Goal: Check status: Check status

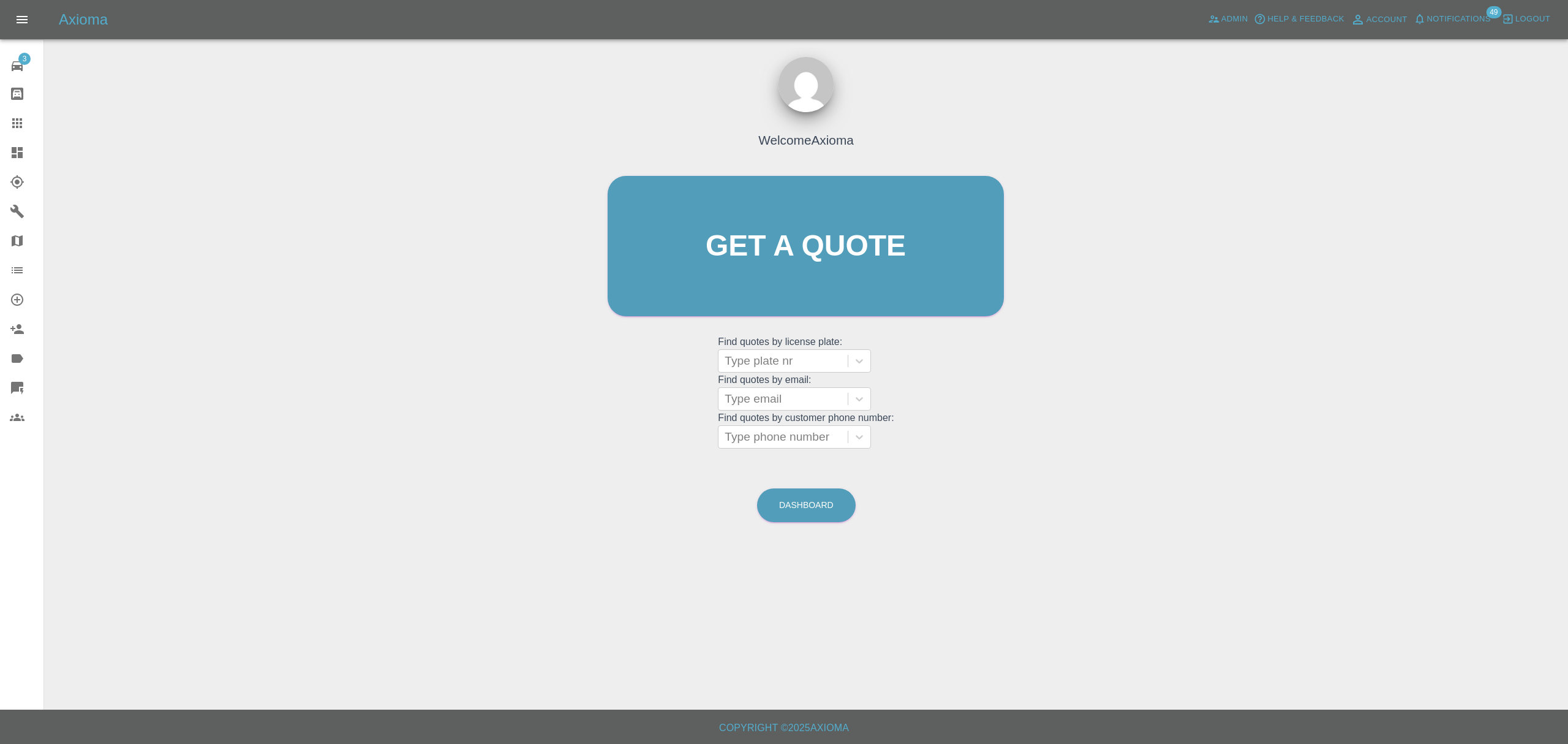
click at [31, 150] on div at bounding box center [27, 152] width 34 height 15
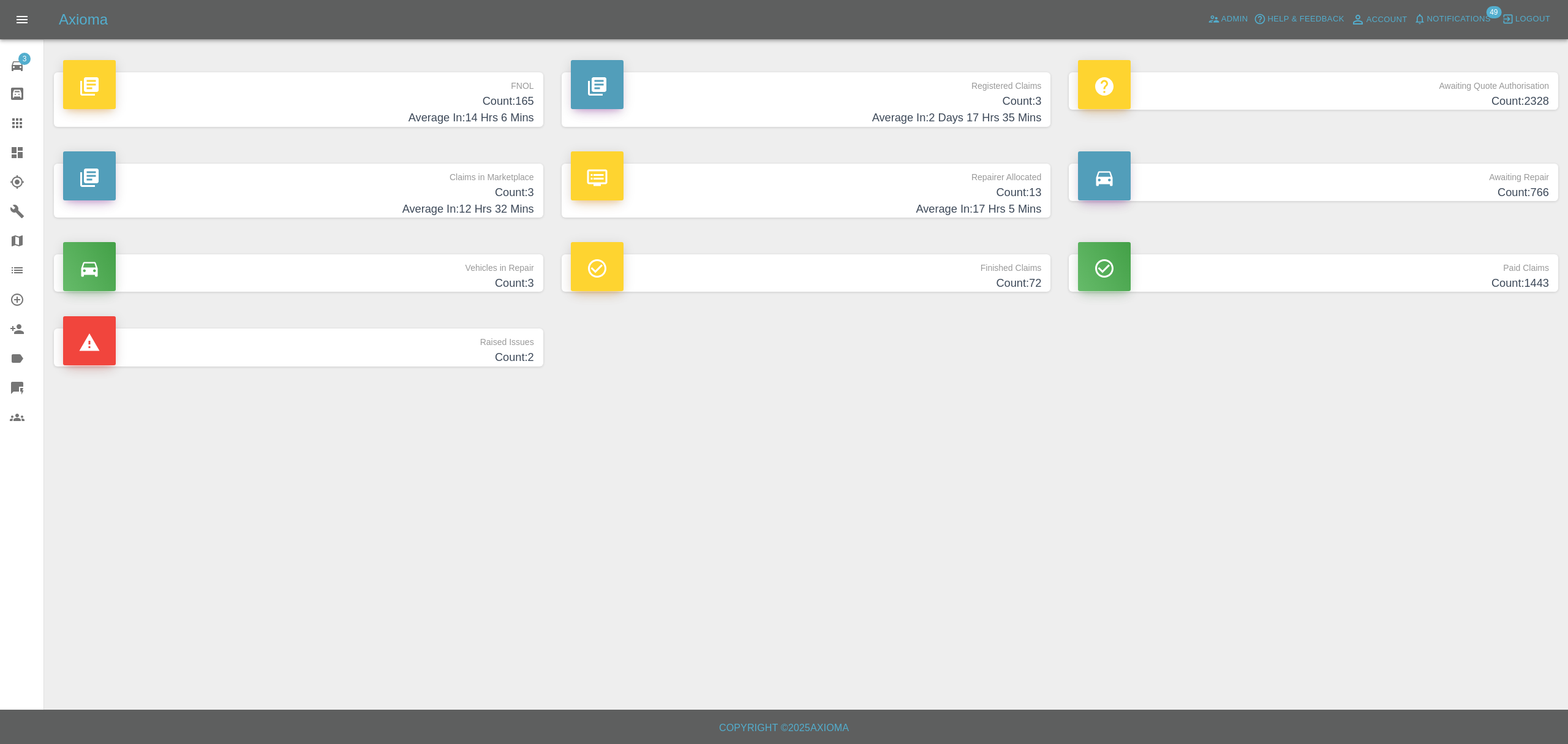
click at [314, 102] on h4 "Count: 165" at bounding box center [299, 102] width 471 height 17
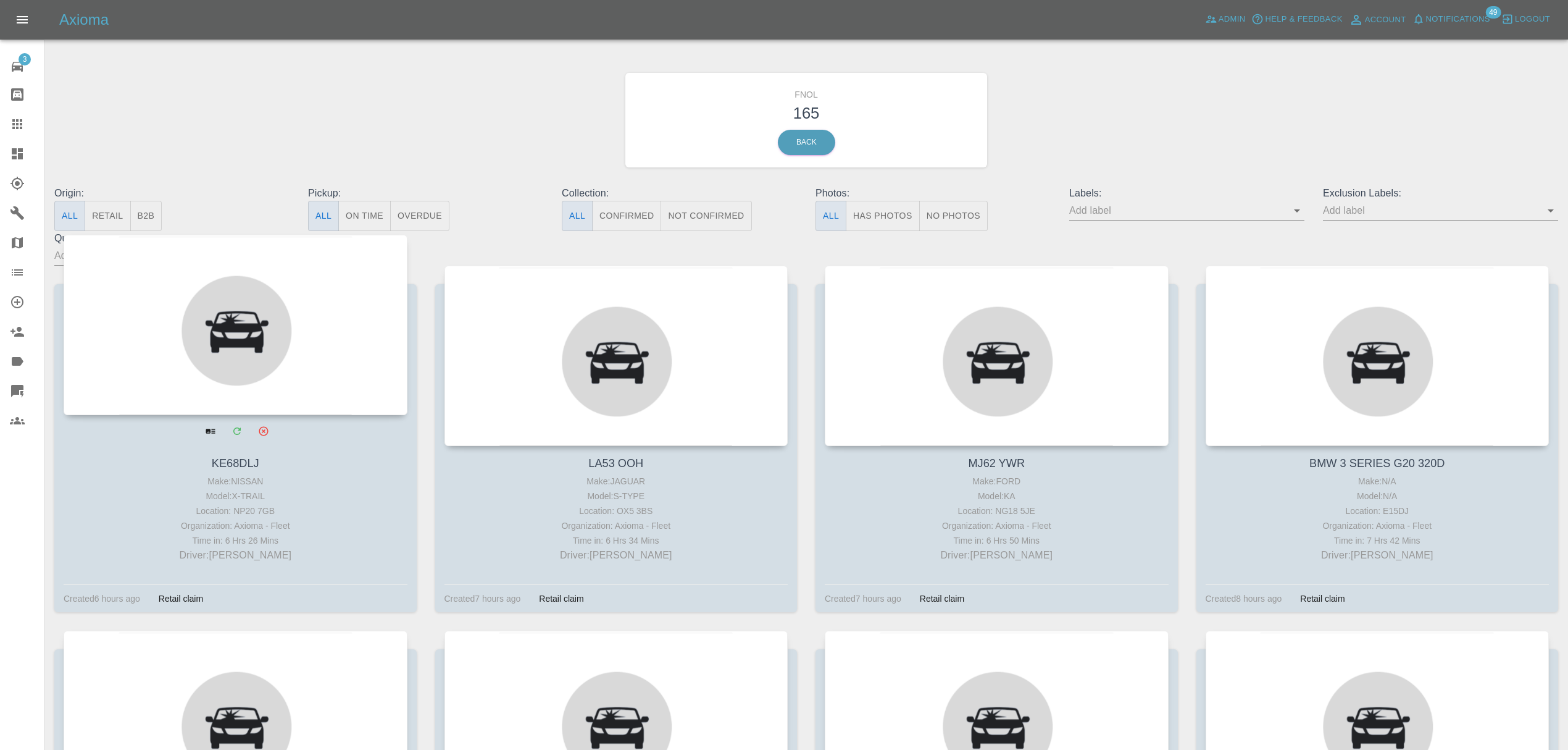
click at [270, 288] on div at bounding box center [236, 325] width 344 height 180
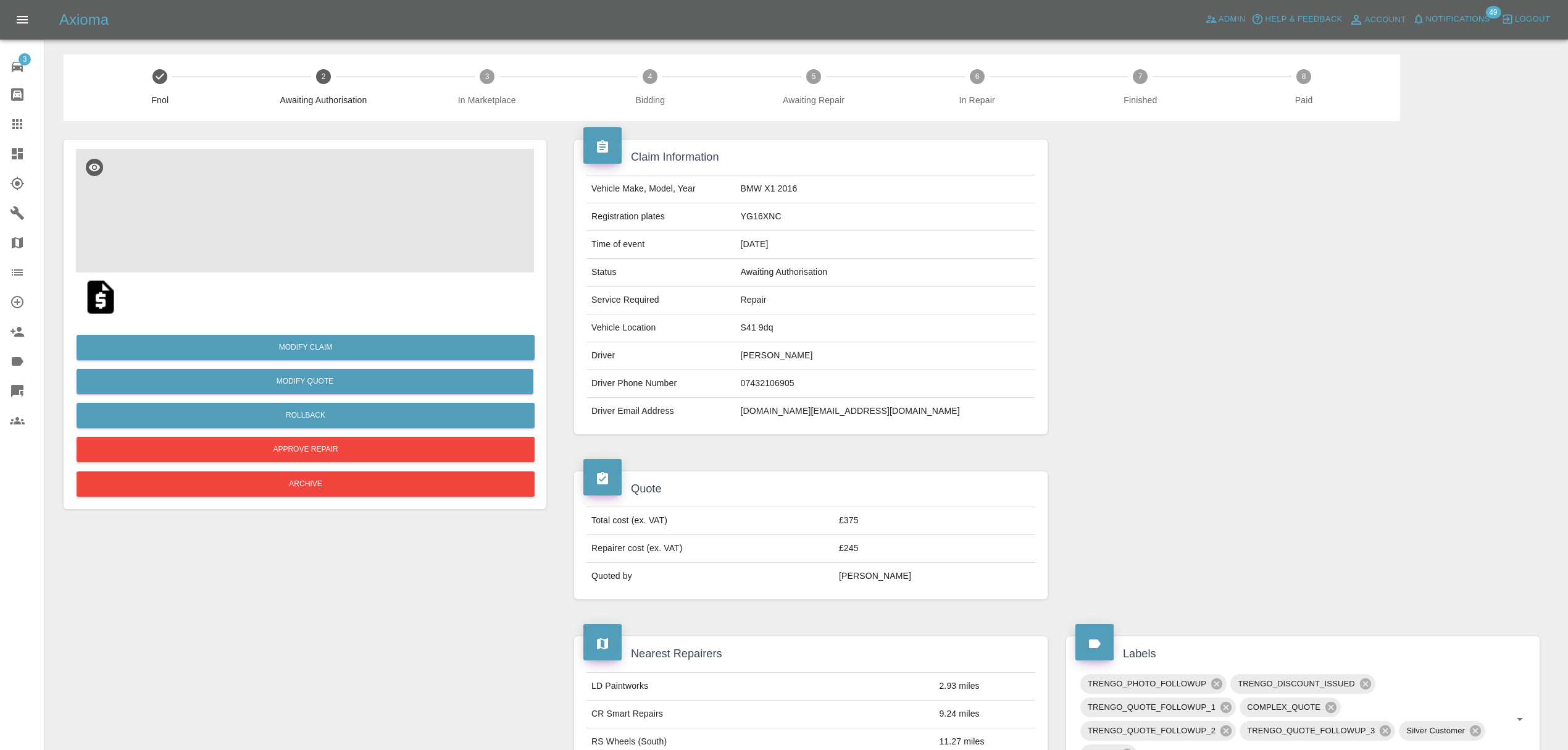
click at [337, 175] on img at bounding box center [305, 210] width 458 height 123
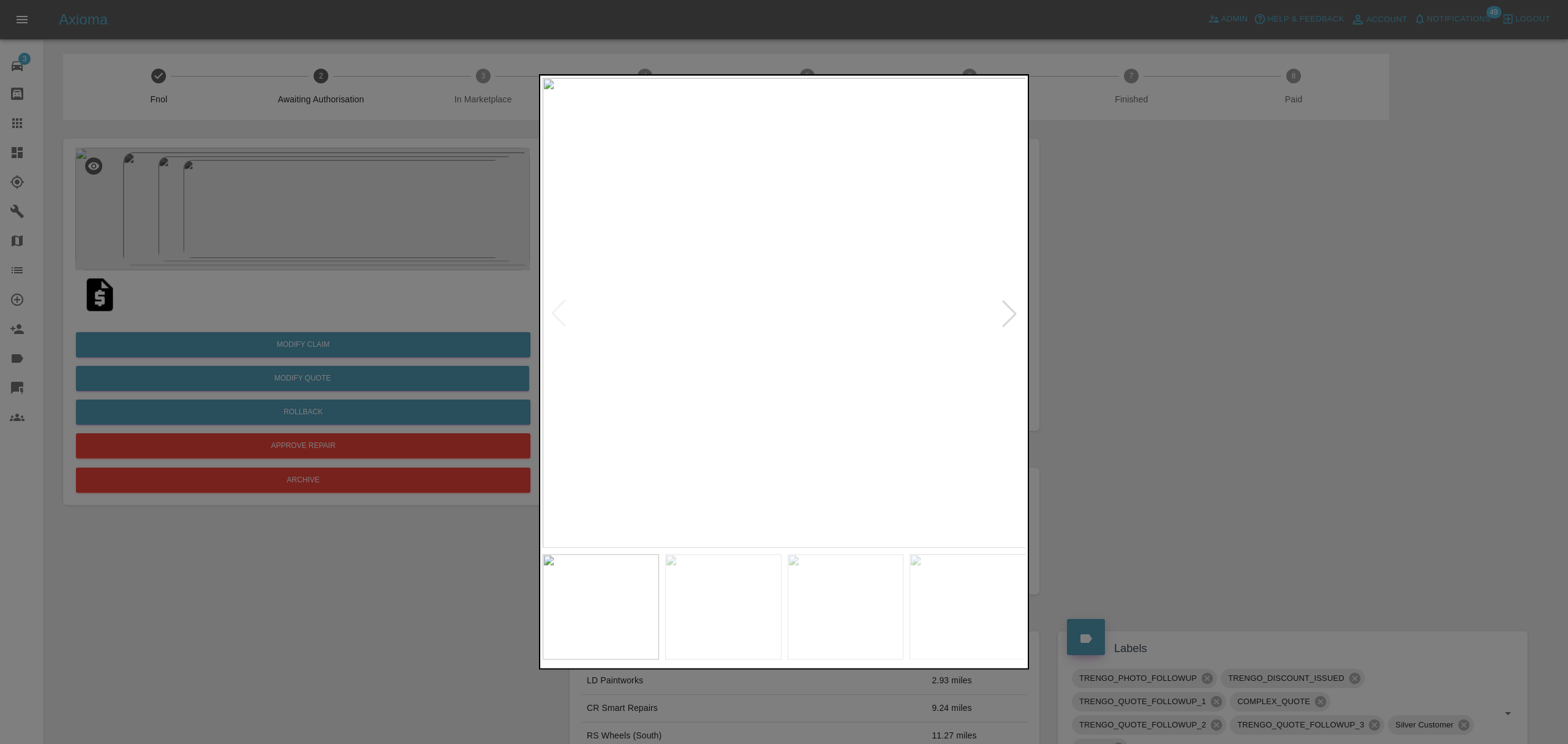
click at [1015, 312] on div at bounding box center [1010, 313] width 27 height 27
click at [1154, 307] on div at bounding box center [784, 372] width 1568 height 744
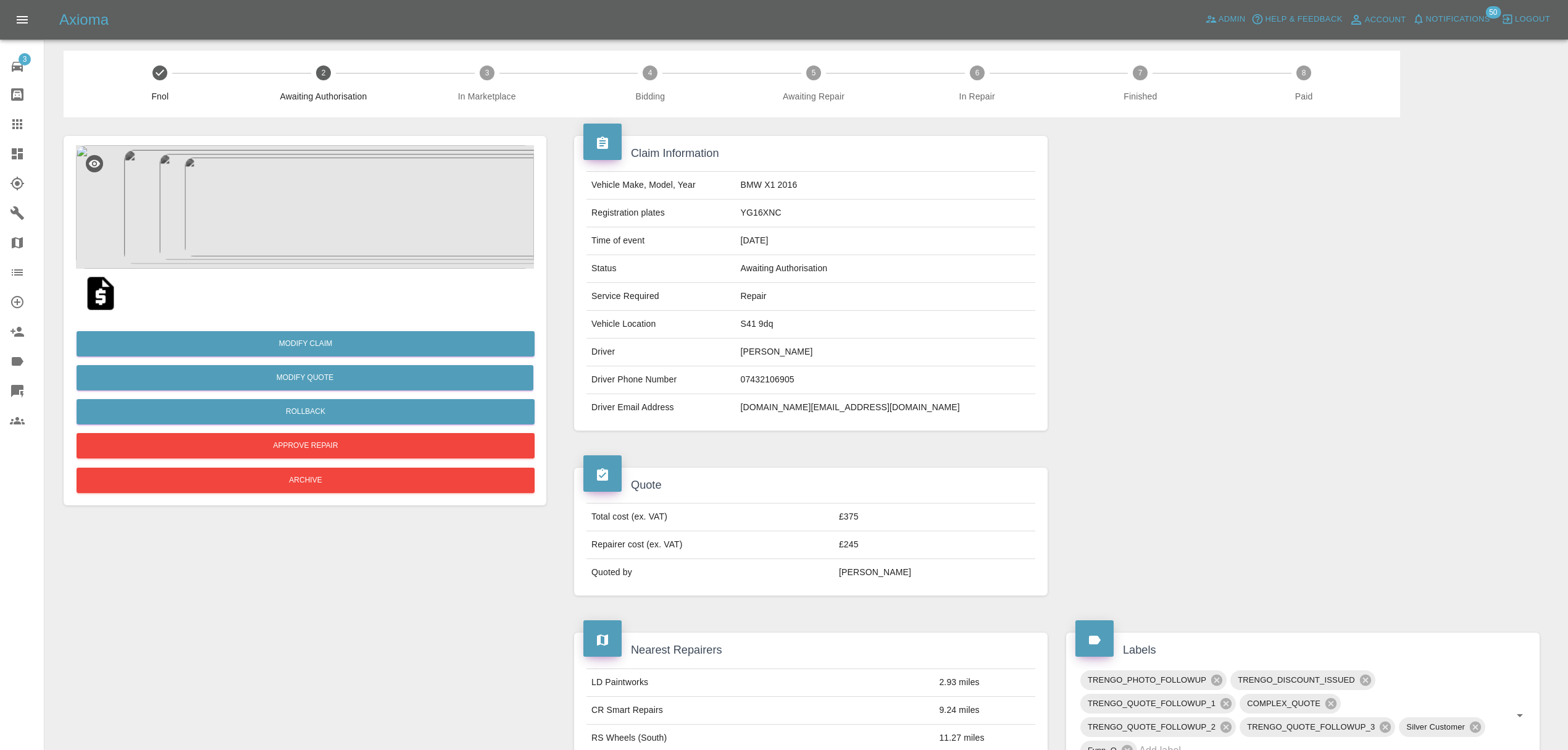
scroll to position [6, 0]
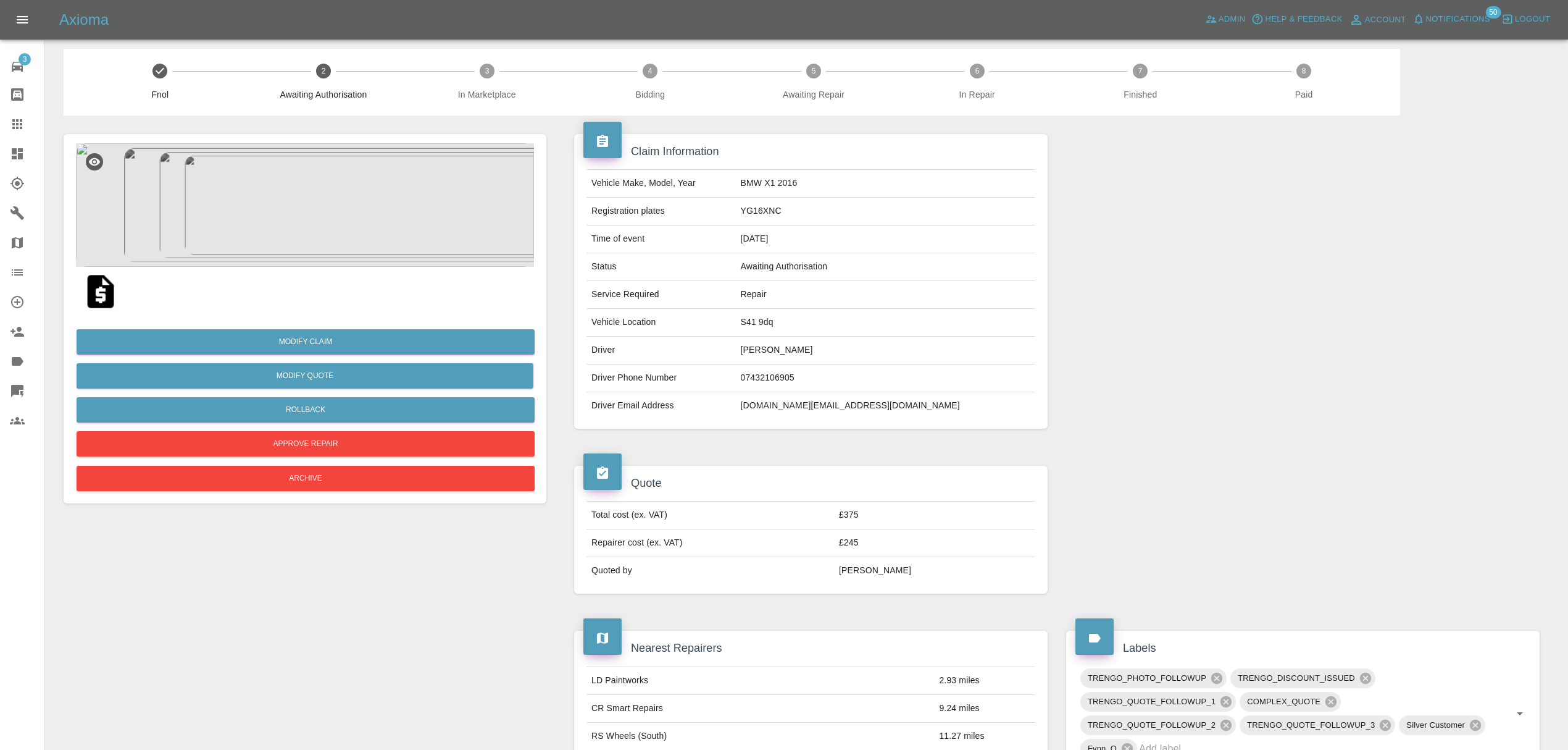
click at [1503, 15] on icon "button" at bounding box center [1508, 18] width 13 height 13
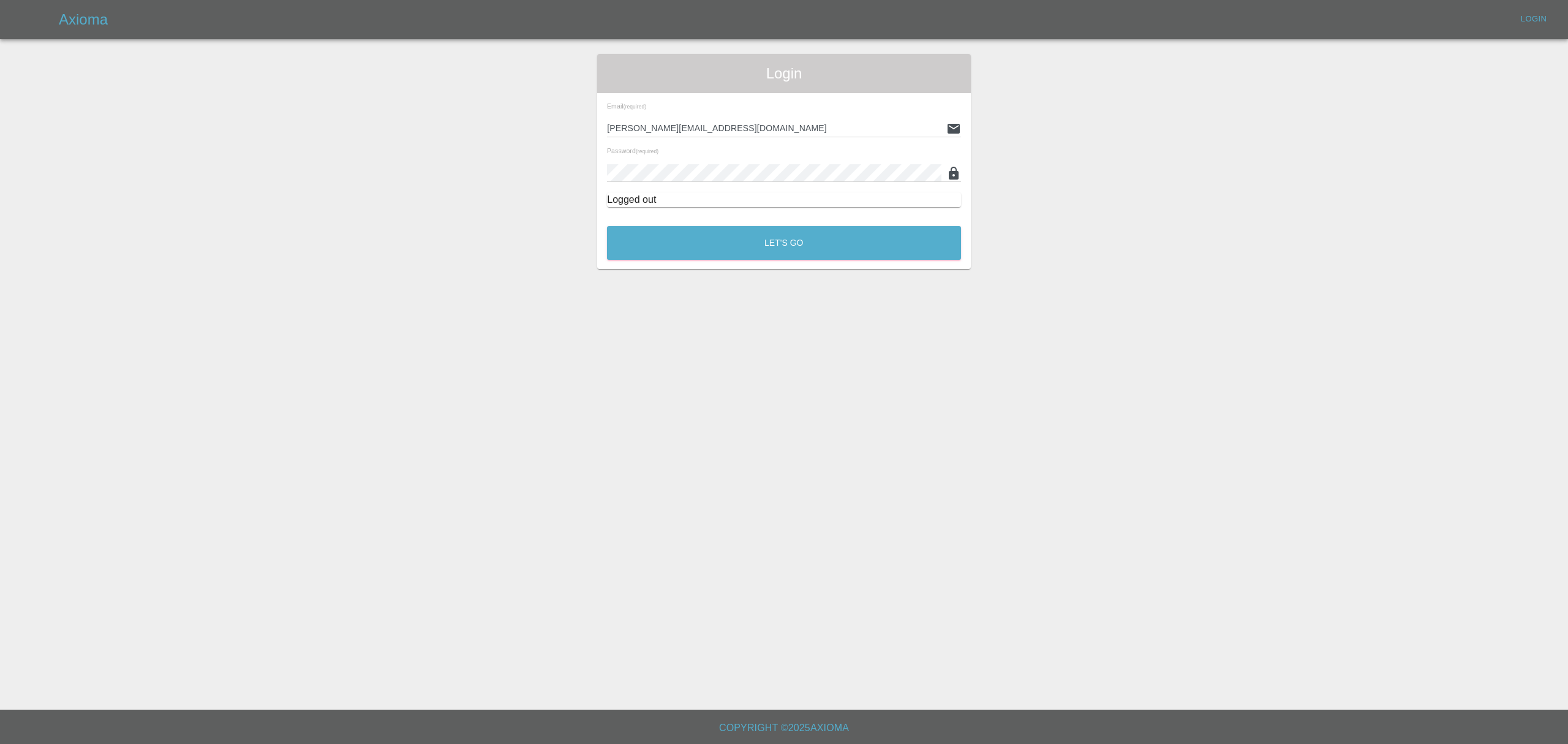
click at [892, 217] on div "Let's Go" at bounding box center [784, 240] width 355 height 46
click at [871, 248] on button "Let's Go" at bounding box center [783, 243] width 354 height 33
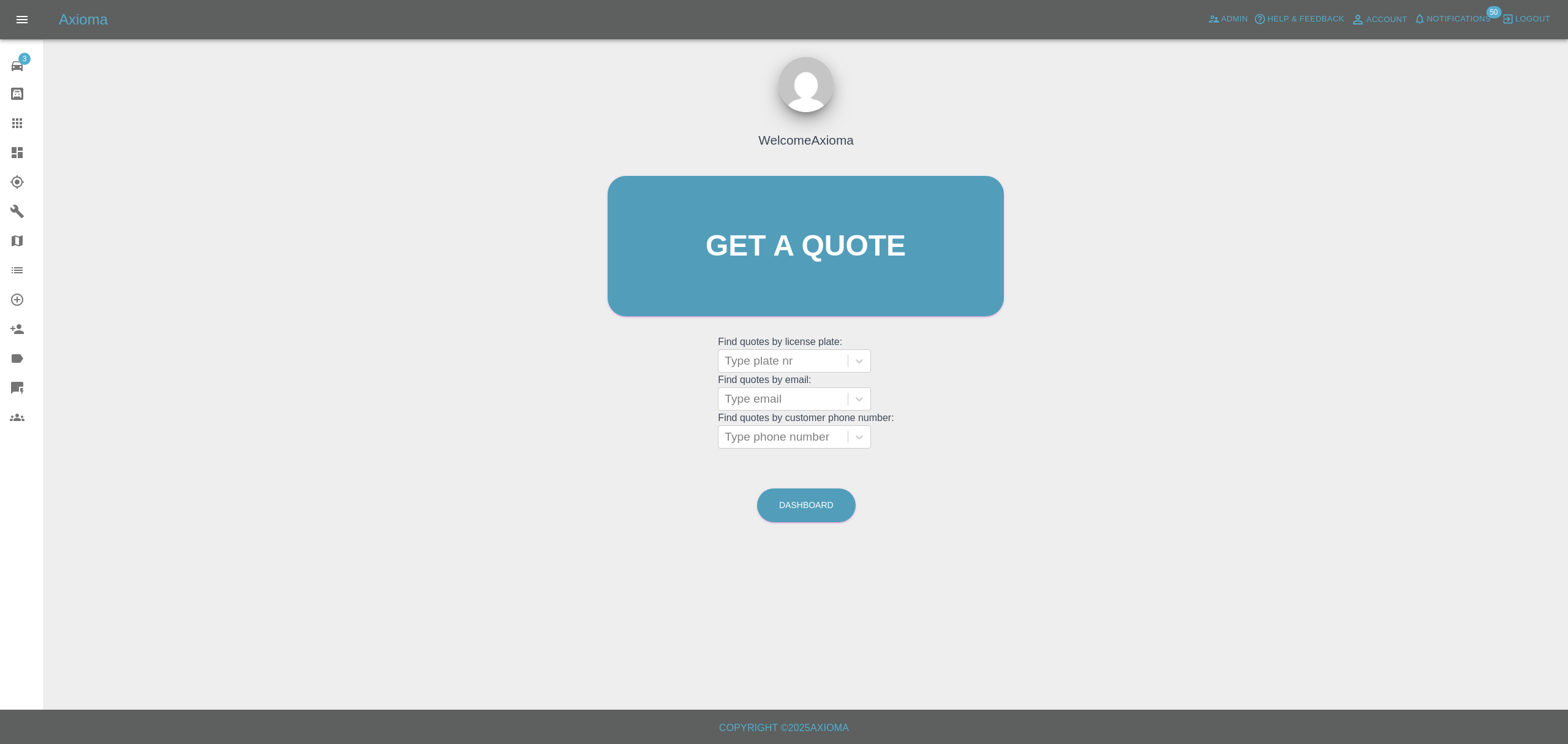
click at [1471, 18] on span "Notifications" at bounding box center [1459, 19] width 64 height 14
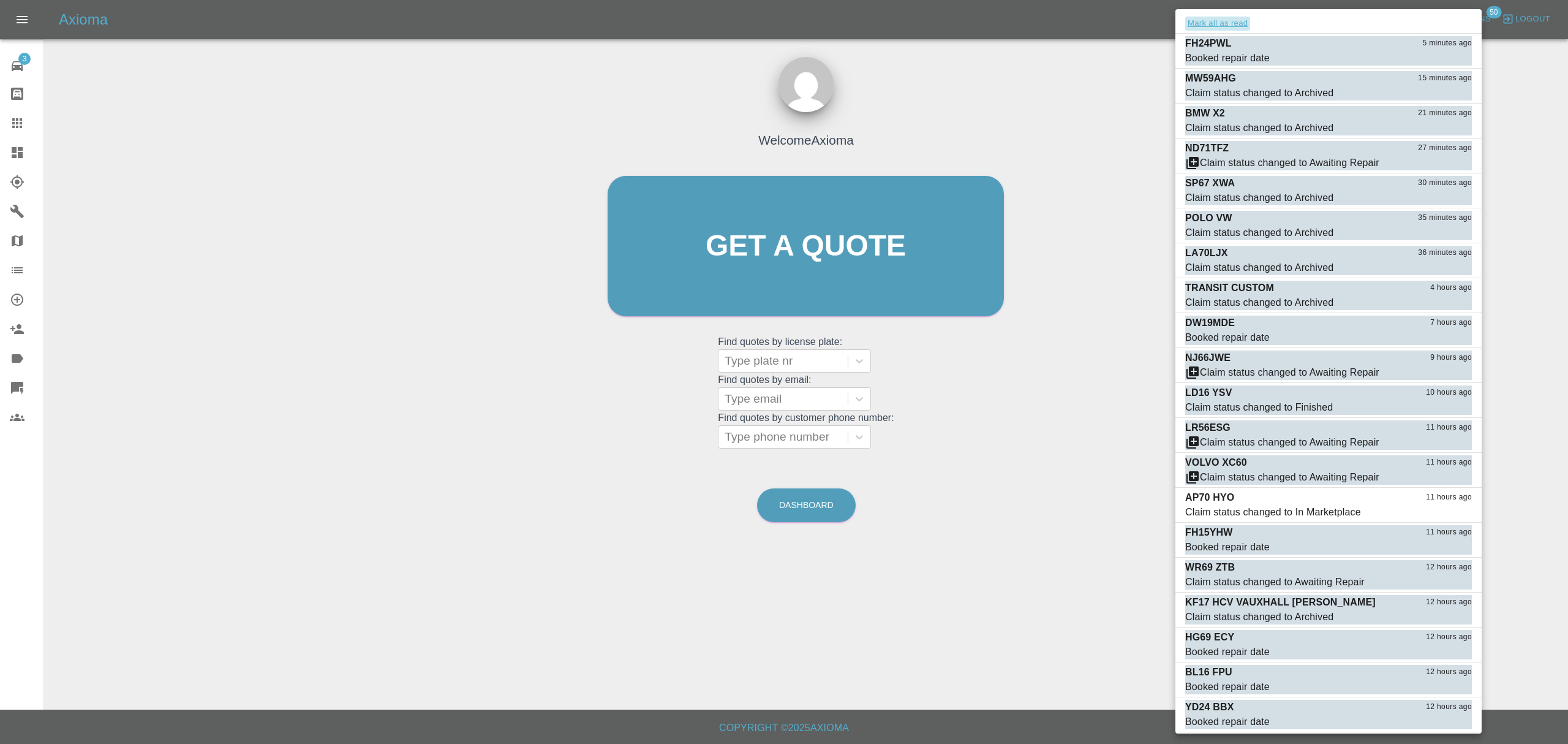
click at [1223, 28] on button "Mark all as read" at bounding box center [1218, 23] width 65 height 14
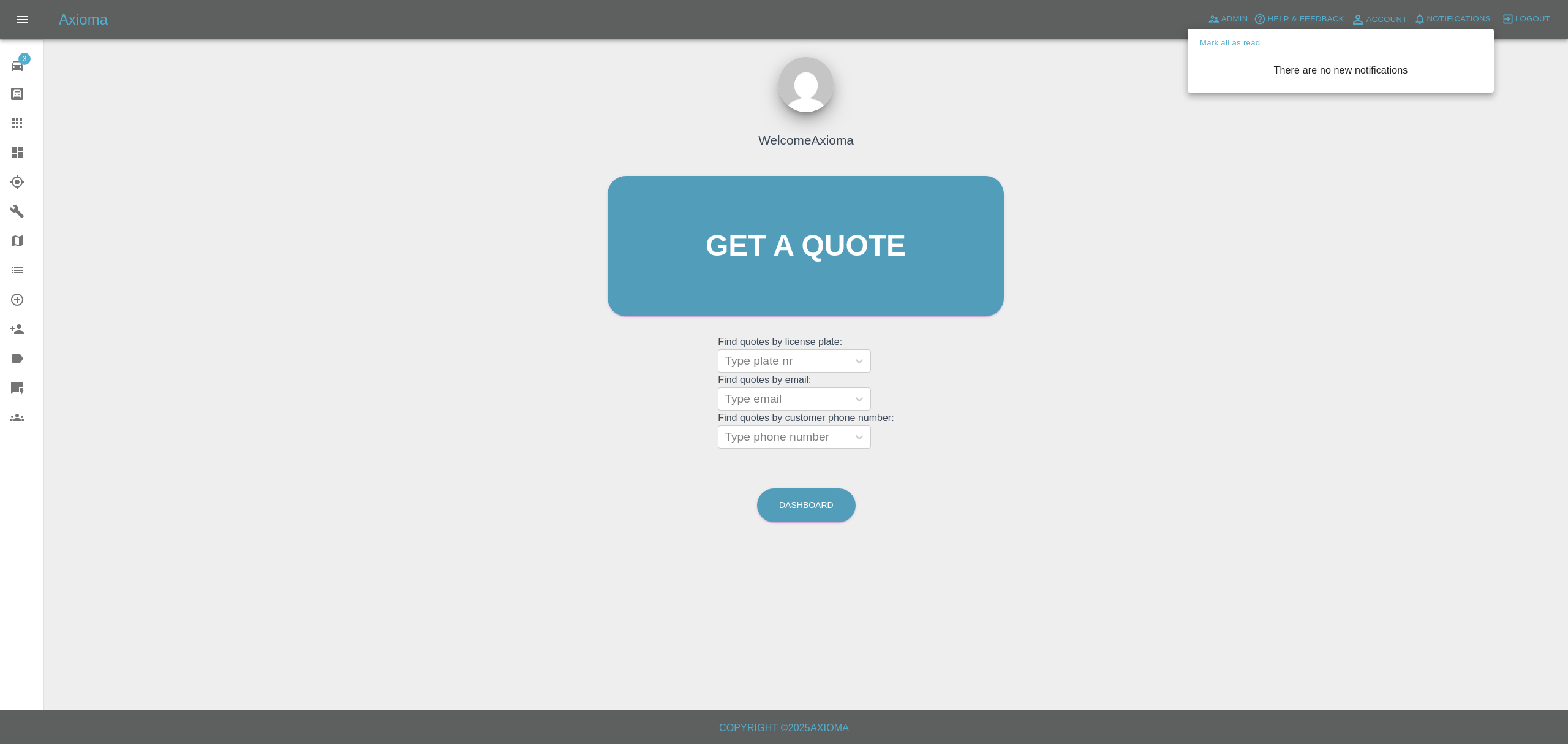
drag, startPoint x: 1127, startPoint y: 229, endPoint x: 618, endPoint y: 226, distance: 509.0
click at [1122, 229] on div at bounding box center [784, 372] width 1568 height 744
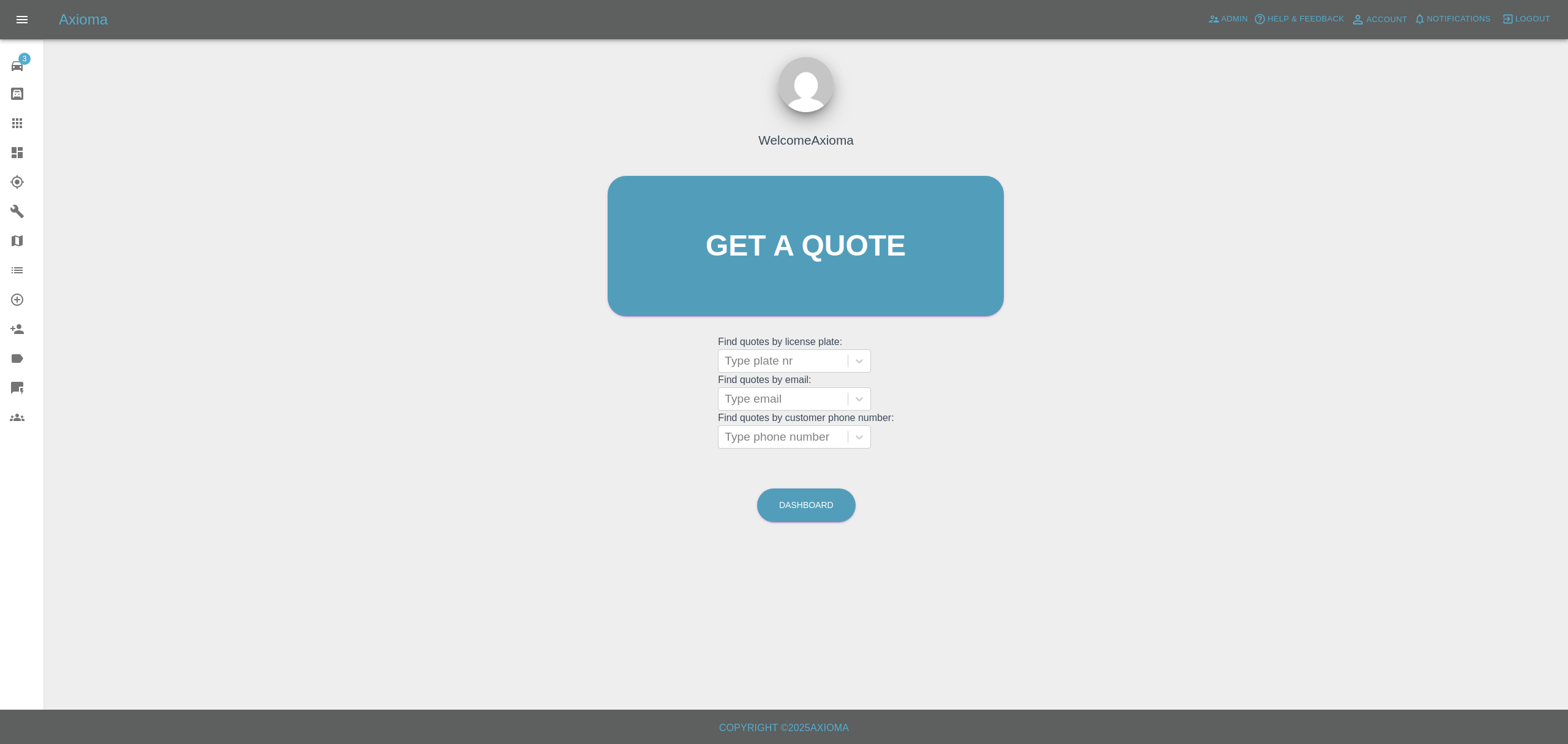
click at [17, 146] on icon at bounding box center [17, 152] width 15 height 15
